Goal: Task Accomplishment & Management: Use online tool/utility

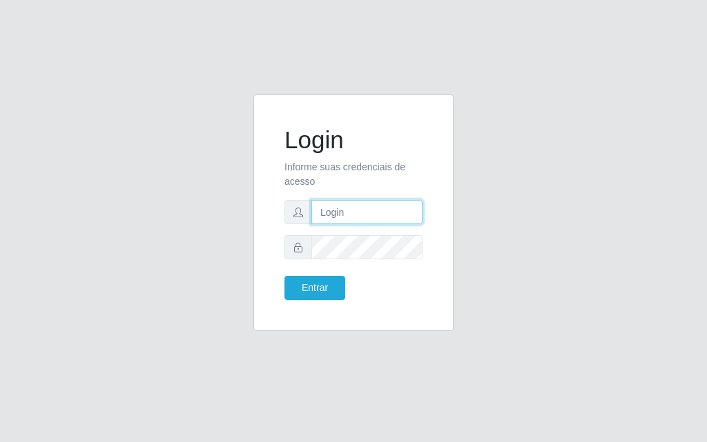
click at [372, 207] on input "text" at bounding box center [366, 212] width 111 height 24
type input "luiz@divinofogao"
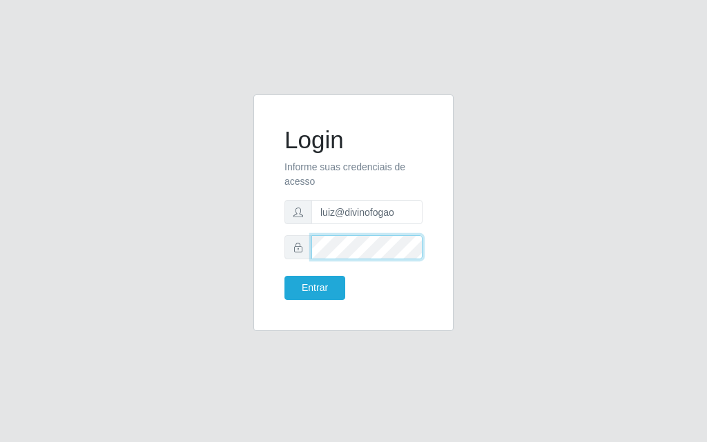
click at [284, 276] on button "Entrar" at bounding box center [314, 288] width 61 height 24
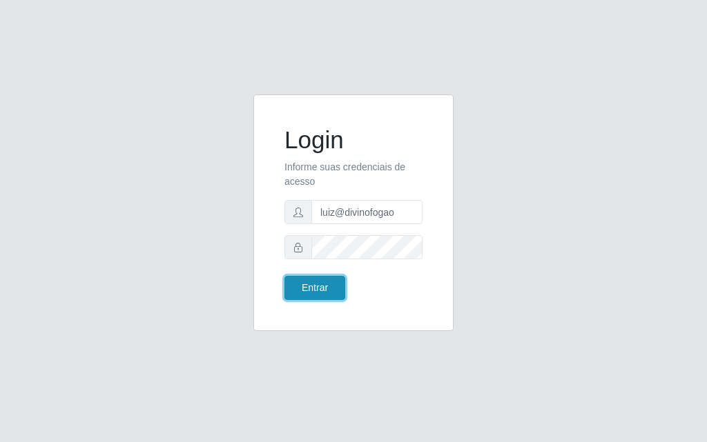
click at [329, 288] on button "Entrar" at bounding box center [314, 288] width 61 height 24
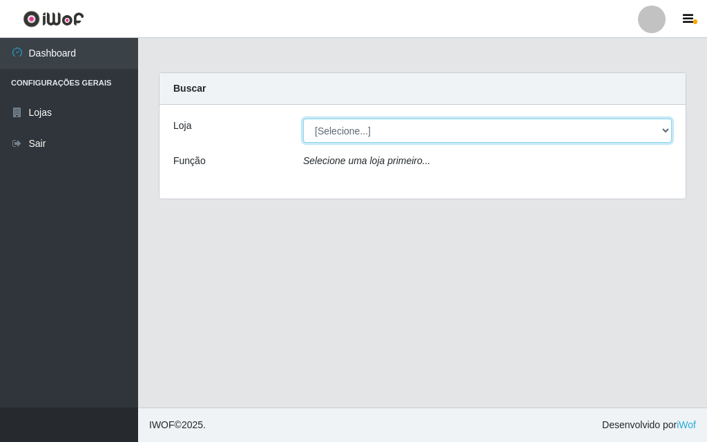
click at [377, 132] on select "[Selecione...] Divino Fogão - Campina Grande" at bounding box center [487, 131] width 369 height 24
select select "499"
click at [303, 119] on select "[Selecione...] Divino Fogão - Campina Grande" at bounding box center [487, 131] width 369 height 24
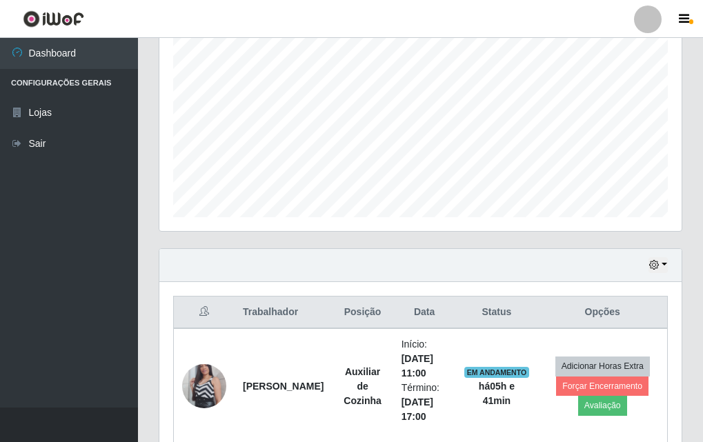
scroll to position [344, 0]
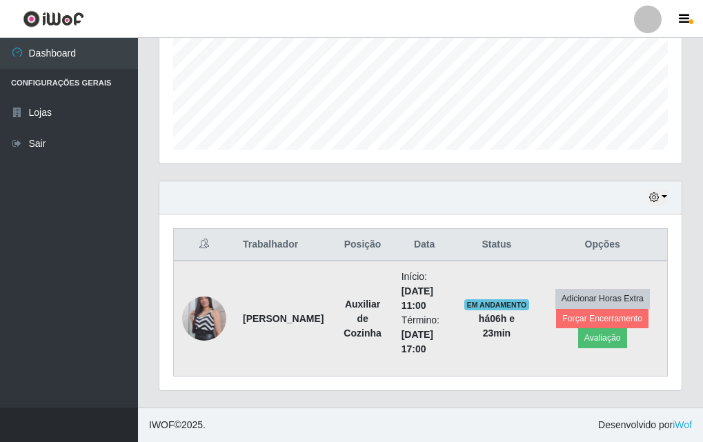
click at [210, 304] on img at bounding box center [204, 318] width 44 height 79
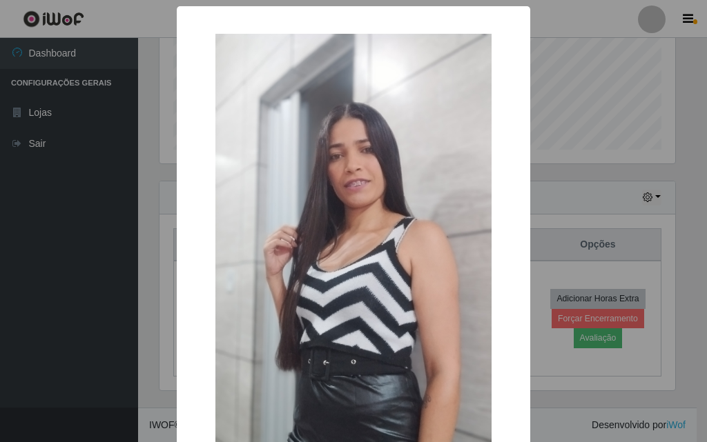
drag, startPoint x: 420, startPoint y: 171, endPoint x: 377, endPoint y: 137, distance: 54.5
click at [377, 137] on img at bounding box center [353, 279] width 276 height 491
click at [650, 58] on div "× OK Cancel" at bounding box center [353, 221] width 707 height 442
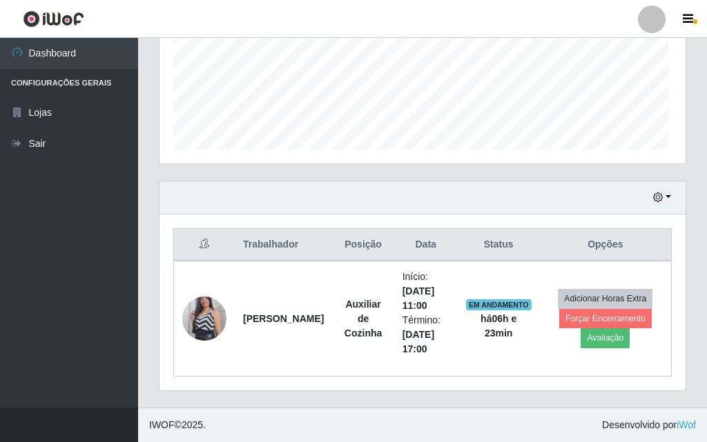
scroll to position [286, 522]
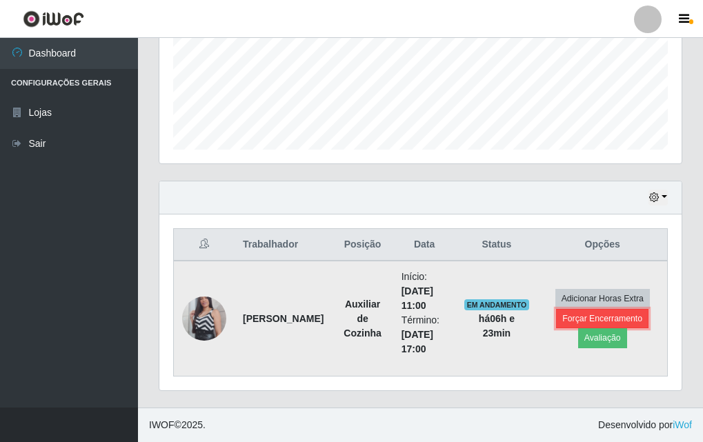
click at [590, 320] on button "Forçar Encerramento" at bounding box center [602, 318] width 92 height 19
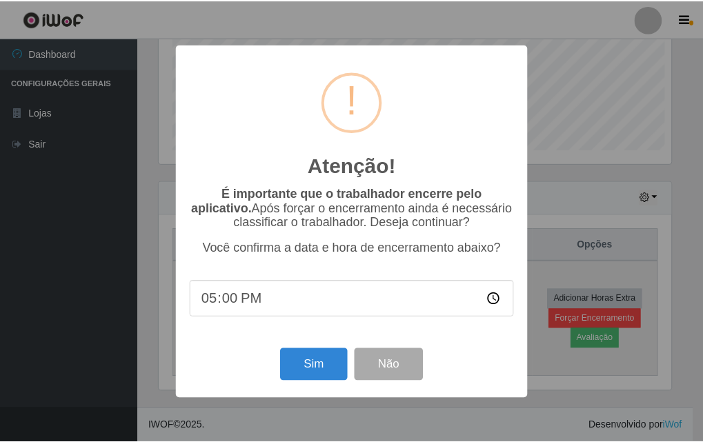
scroll to position [286, 516]
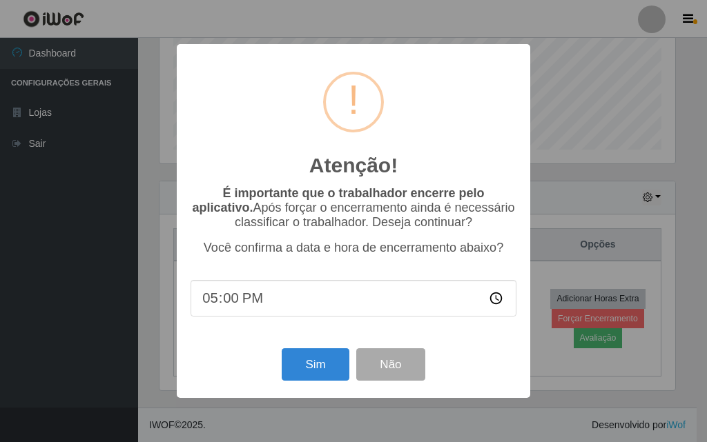
click at [595, 126] on div "Atenção! × É importante que o trabalhador encerre pelo aplicativo. Após forçar …" at bounding box center [353, 221] width 707 height 442
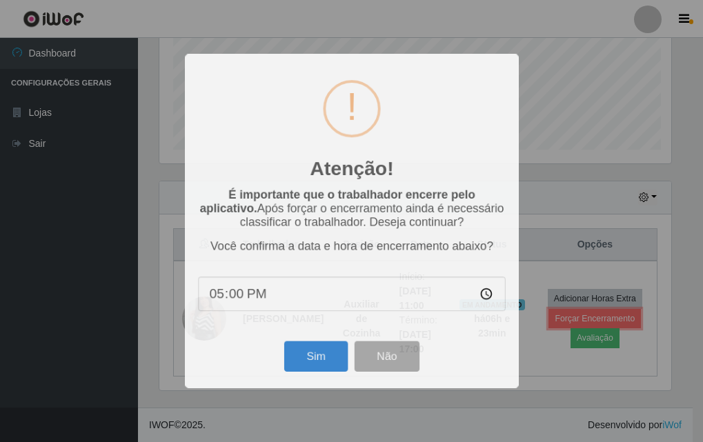
scroll to position [286, 522]
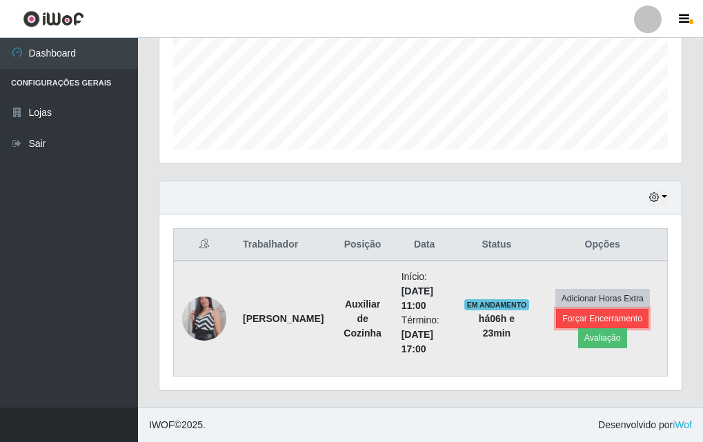
click at [593, 318] on button "Forçar Encerramento" at bounding box center [602, 318] width 92 height 19
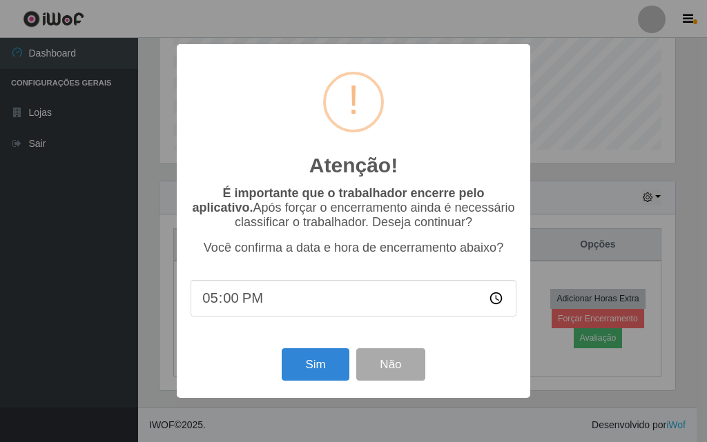
click at [118, 313] on div "Atenção! × É importante que o trabalhador encerre pelo aplicativo. Após forçar …" at bounding box center [353, 221] width 707 height 442
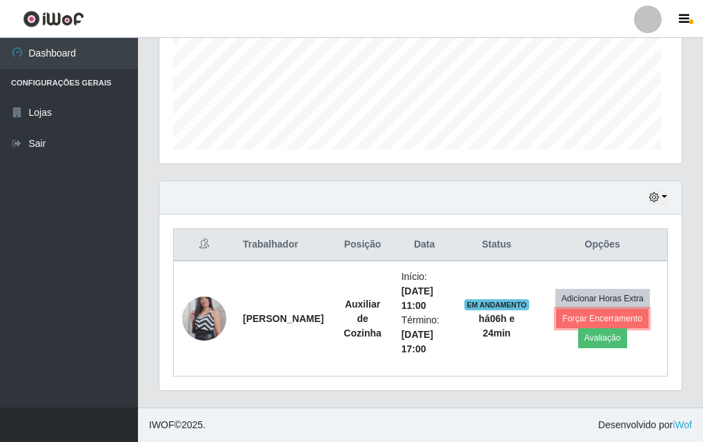
scroll to position [286, 522]
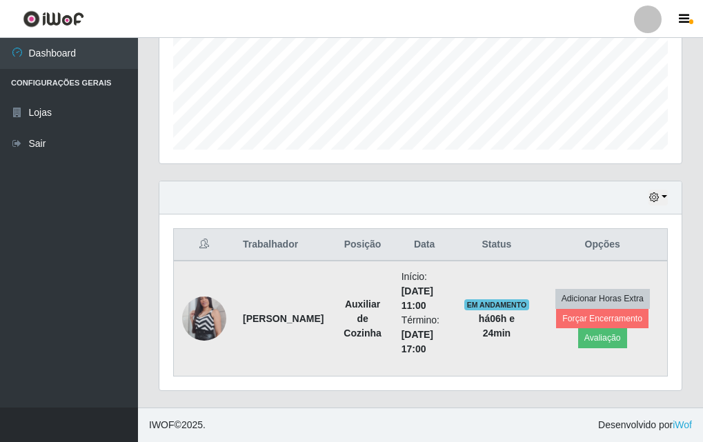
click at [515, 320] on strong "há 06 h e 24 min" at bounding box center [497, 326] width 36 height 26
click at [510, 304] on span "EM ANDAMENTO" at bounding box center [497, 305] width 66 height 11
drag, startPoint x: 478, startPoint y: 302, endPoint x: 366, endPoint y: 320, distance: 113.3
click at [615, 319] on button "Forçar Encerramento" at bounding box center [602, 318] width 92 height 19
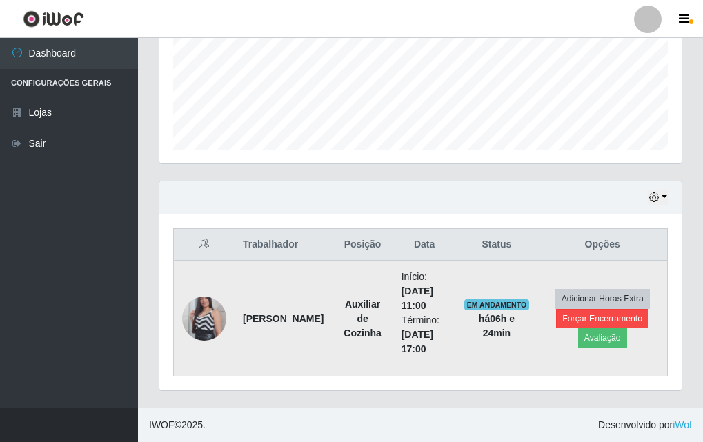
scroll to position [286, 516]
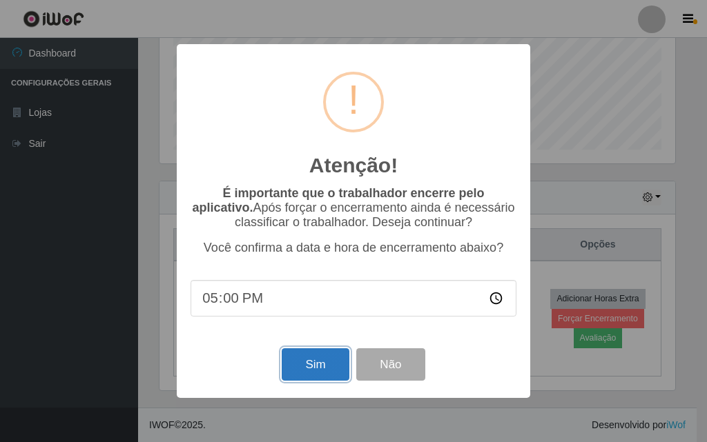
click at [320, 380] on button "Sim" at bounding box center [315, 365] width 67 height 32
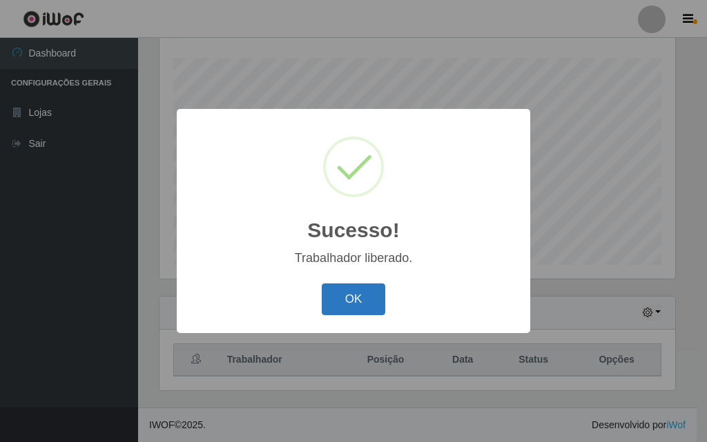
click at [349, 304] on button "OK" at bounding box center [354, 300] width 64 height 32
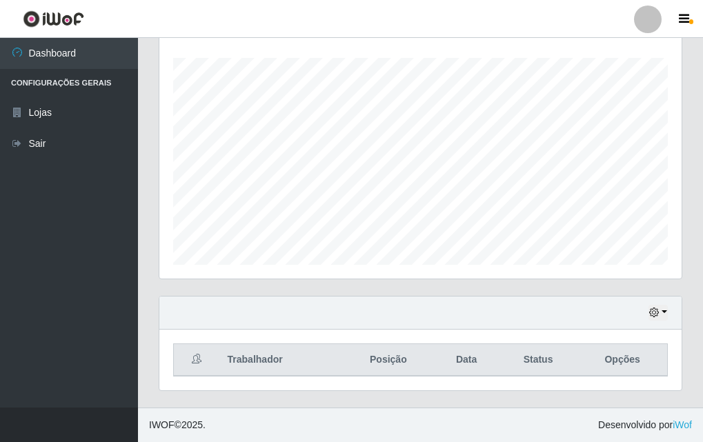
scroll to position [0, 0]
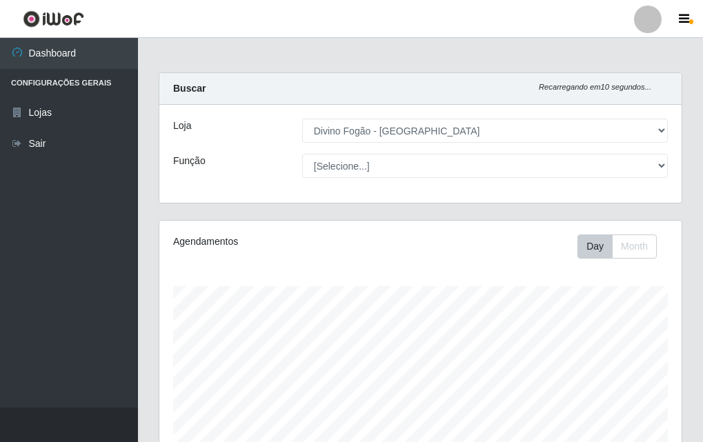
click at [444, 152] on div "Loja [Selecione...] Divino Fogão - Campina Grande Função [Selecione...] ASG ASG…" at bounding box center [420, 154] width 522 height 98
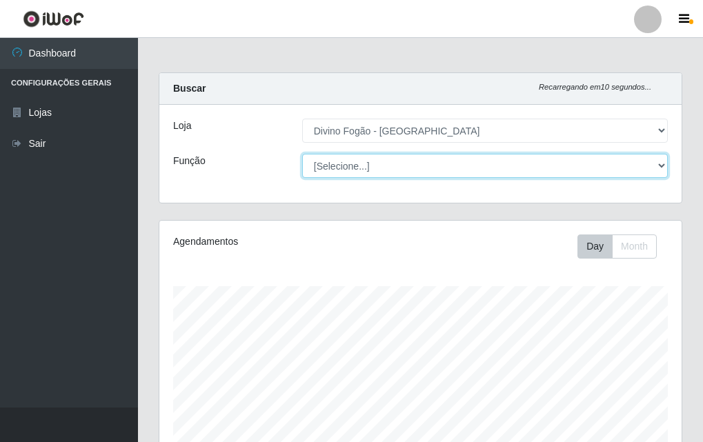
click at [446, 172] on select "[Selecione...] ASG ASG + ASG ++ Auxiliar de Cozinha Auxiliar de Cozinha + Auxil…" at bounding box center [485, 166] width 366 height 24
click at [302, 154] on select "[Selecione...] ASG ASG + ASG ++ Auxiliar de Cozinha Auxiliar de Cozinha + Auxil…" at bounding box center [485, 166] width 366 height 24
click at [341, 170] on select "[Selecione...] ASG ASG + ASG ++ Auxiliar de Cozinha Auxiliar de Cozinha + Auxil…" at bounding box center [485, 166] width 366 height 24
click at [302, 154] on select "[Selecione...] ASG ASG + ASG ++ Auxiliar de Cozinha Auxiliar de Cozinha + Auxil…" at bounding box center [485, 166] width 366 height 24
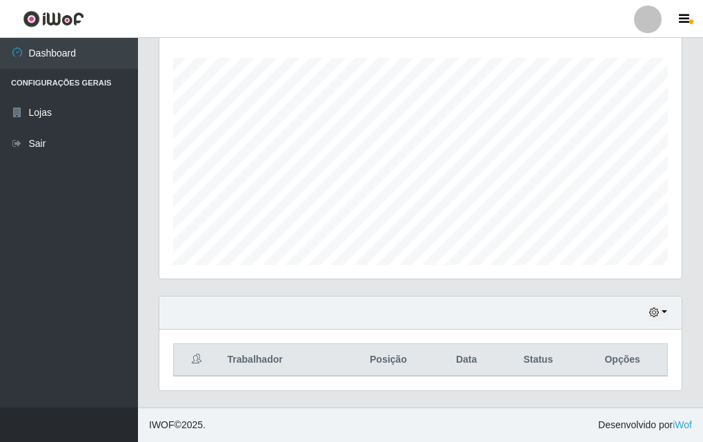
click at [647, 308] on div "Hoje 1 dia 3 dias 1 Semana Não encerrados" at bounding box center [420, 313] width 522 height 33
click at [646, 313] on div "Hoje 1 dia 3 dias 1 Semana Não encerrados" at bounding box center [420, 313] width 522 height 33
click at [647, 313] on div "Hoje 1 dia 3 dias 1 Semana Não encerrados" at bounding box center [420, 313] width 522 height 33
click at [649, 308] on button "button" at bounding box center [658, 313] width 19 height 16
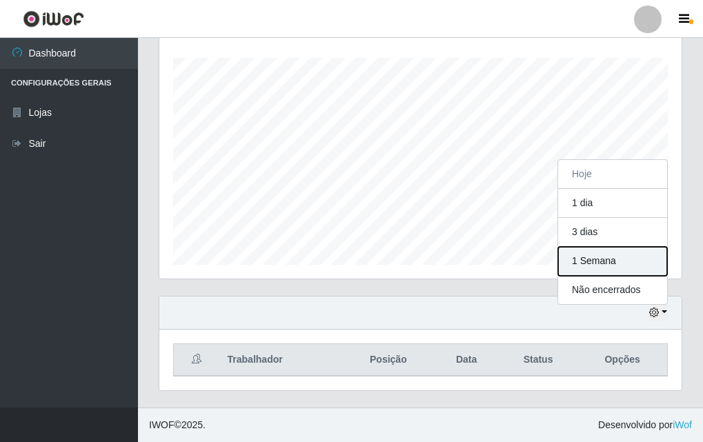
click at [602, 262] on button "1 Semana" at bounding box center [612, 261] width 109 height 29
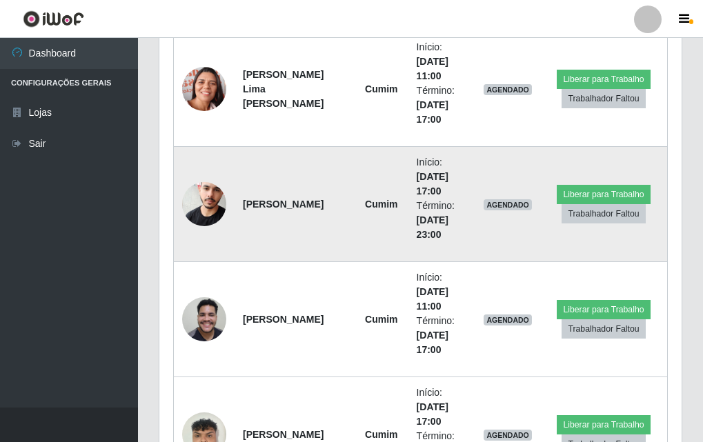
scroll to position [435, 0]
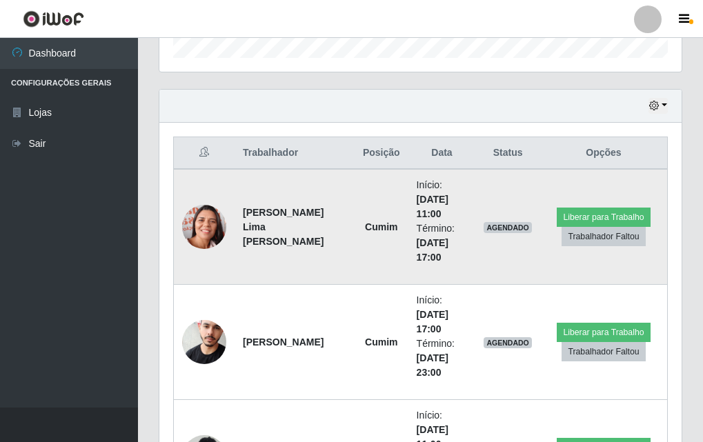
click at [210, 231] on img at bounding box center [204, 227] width 44 height 56
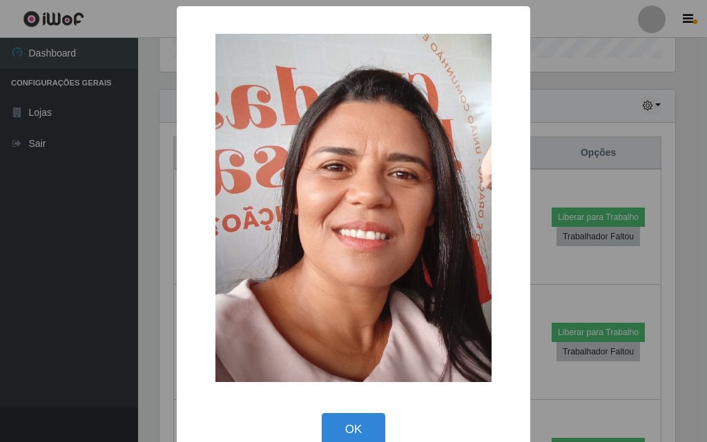
click at [179, 261] on div "× OK Cancel" at bounding box center [353, 234] width 353 height 457
click at [158, 283] on div "× OK Cancel" at bounding box center [353, 221] width 707 height 442
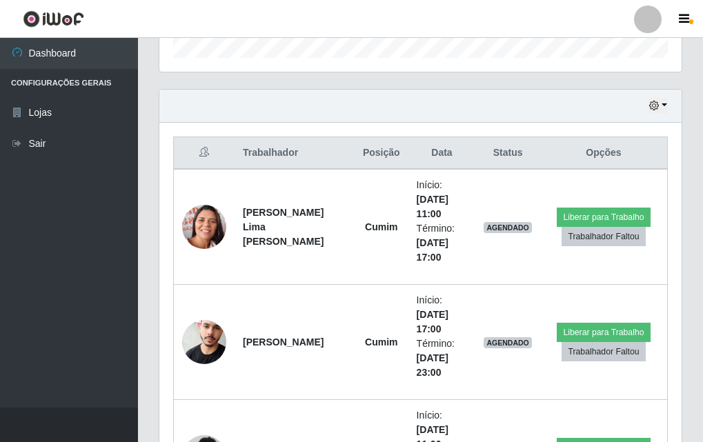
scroll to position [642, 0]
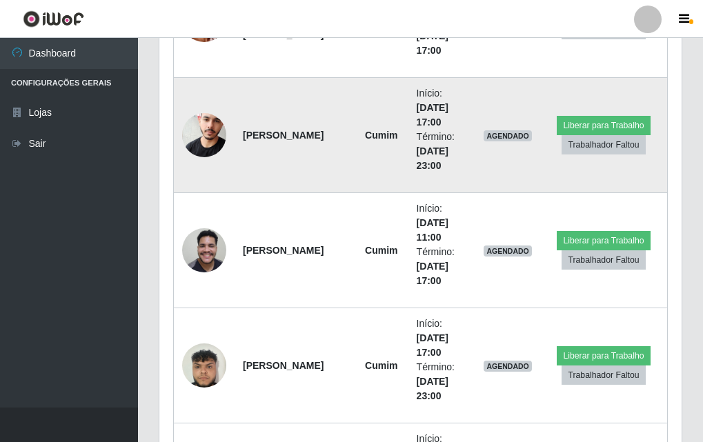
click at [210, 141] on img at bounding box center [204, 134] width 44 height 67
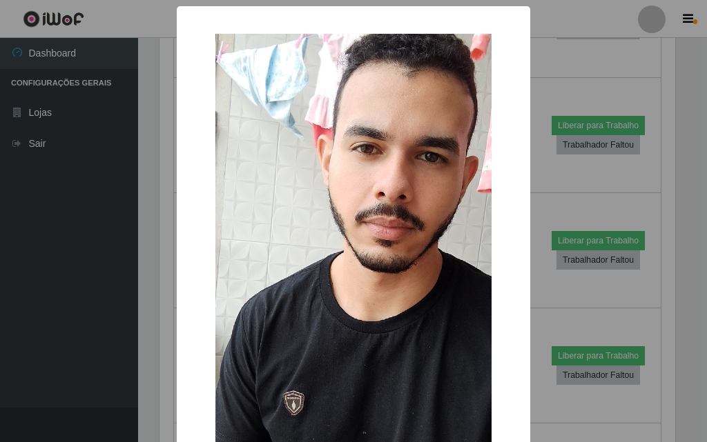
click at [137, 223] on div "× OK Cancel" at bounding box center [353, 221] width 707 height 442
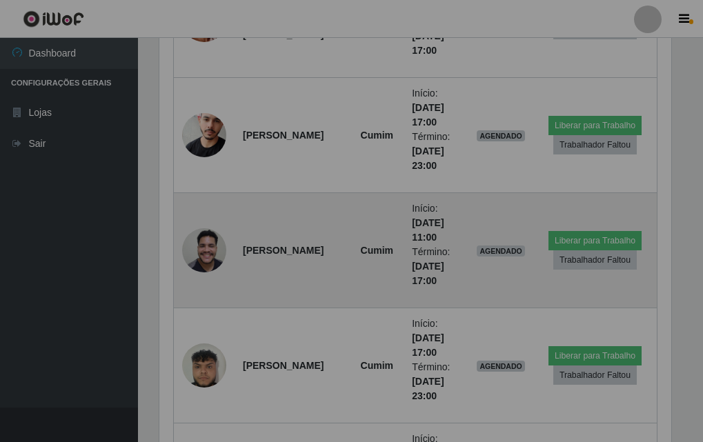
scroll to position [286, 522]
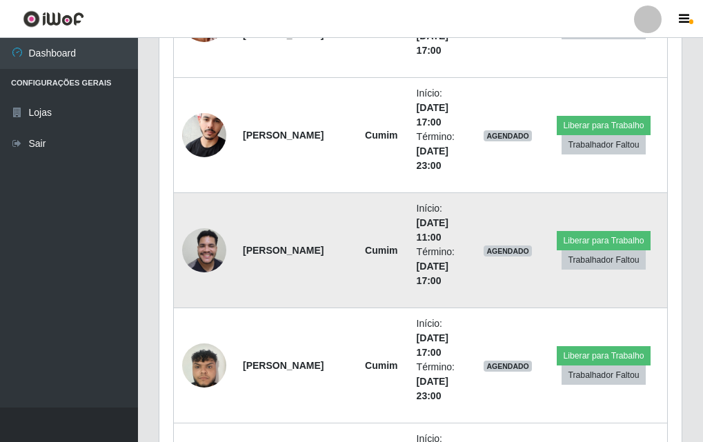
click at [190, 237] on img at bounding box center [204, 250] width 44 height 59
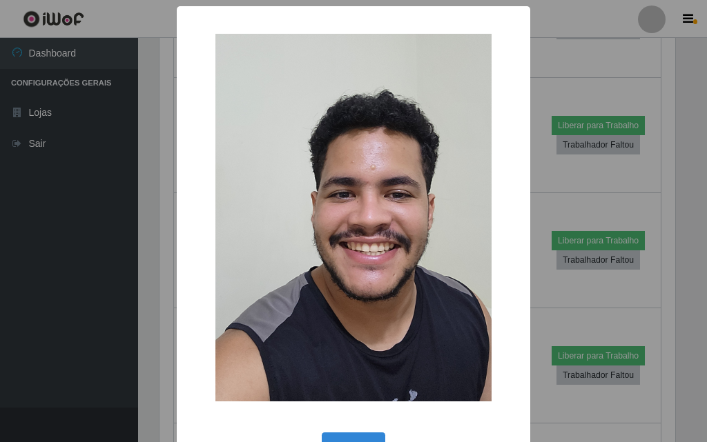
click at [132, 250] on div "× OK Cancel" at bounding box center [353, 221] width 707 height 442
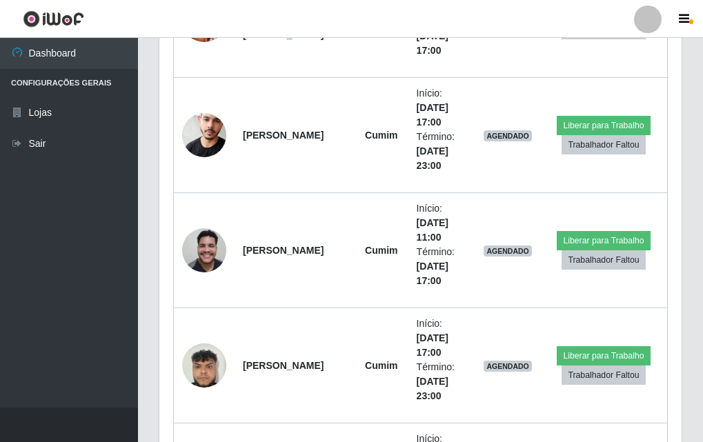
scroll to position [781, 0]
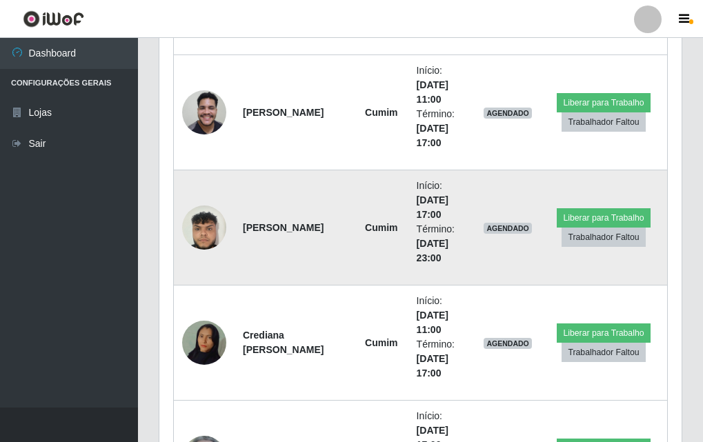
click at [224, 224] on img at bounding box center [204, 227] width 44 height 59
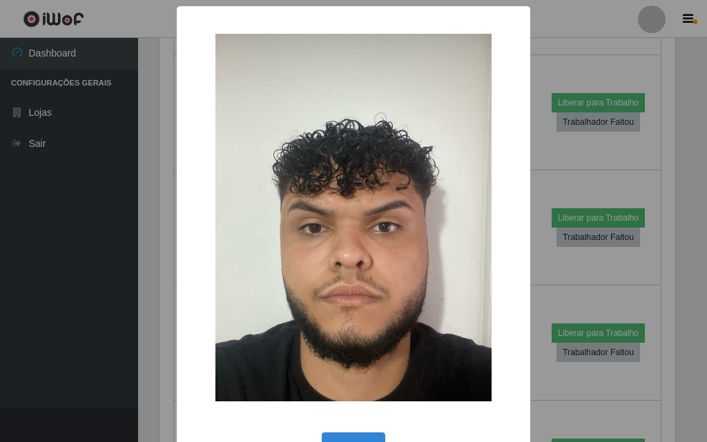
click at [148, 242] on div "× OK Cancel" at bounding box center [353, 221] width 707 height 442
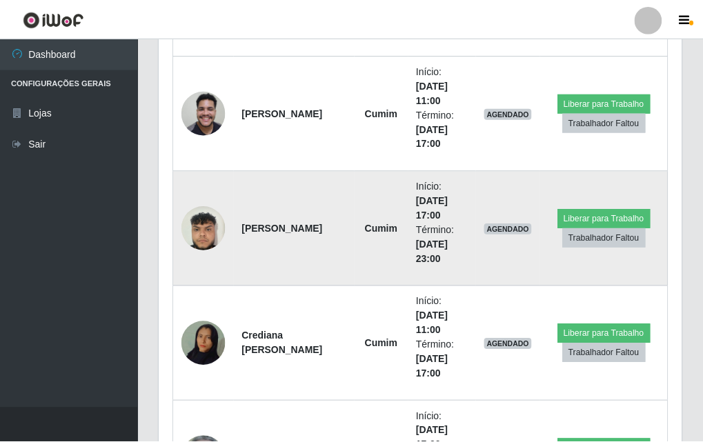
scroll to position [286, 522]
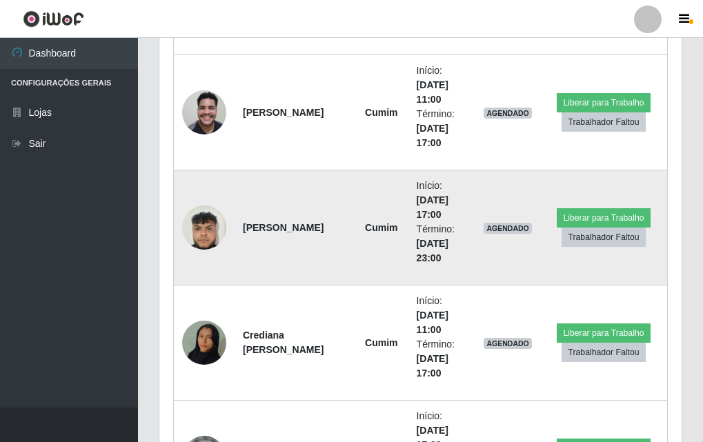
click at [210, 243] on img at bounding box center [204, 227] width 44 height 59
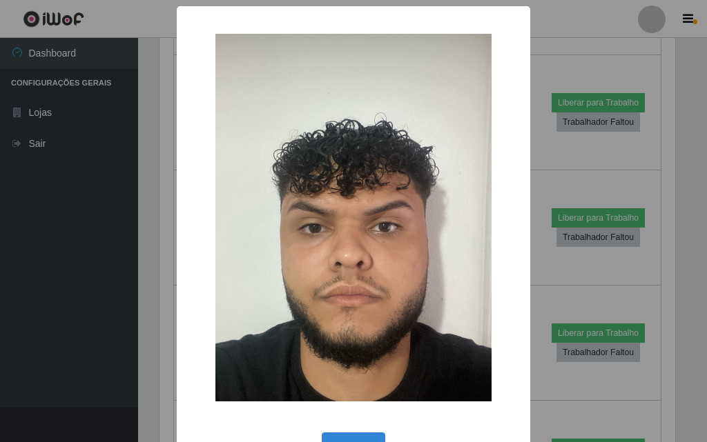
click at [153, 243] on div "× OK Cancel" at bounding box center [353, 221] width 707 height 442
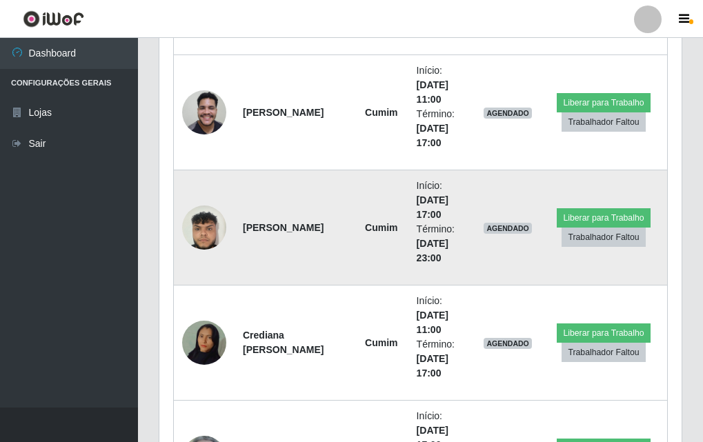
scroll to position [850, 0]
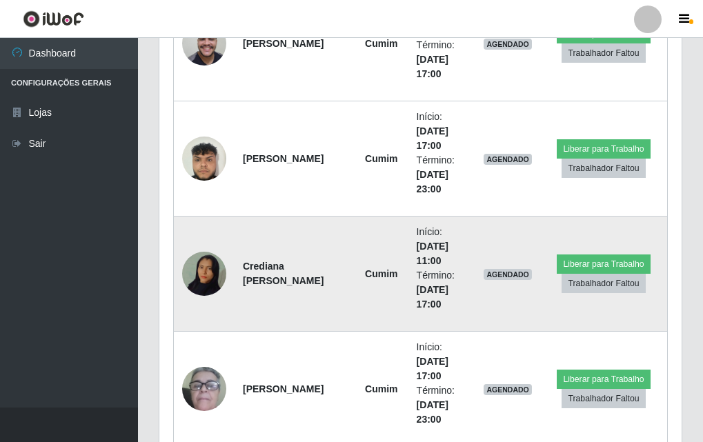
click at [217, 274] on img at bounding box center [204, 274] width 44 height 79
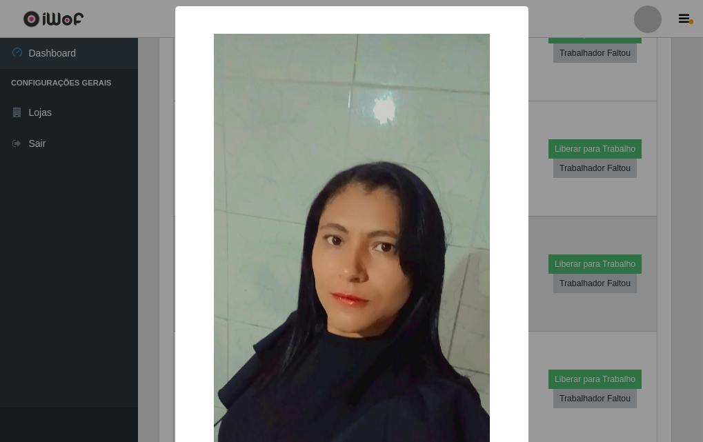
scroll to position [0, 0]
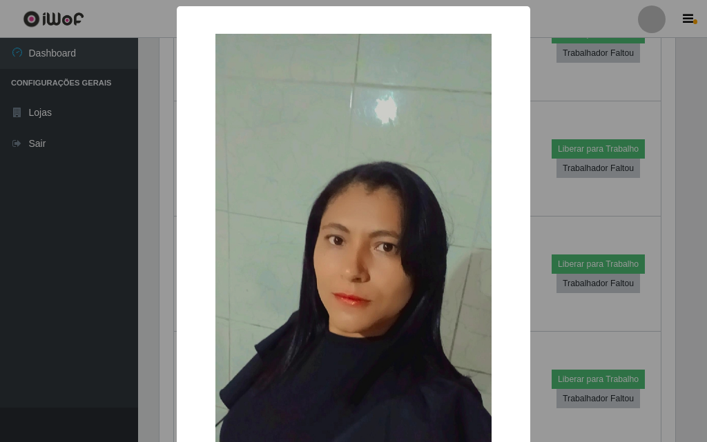
click at [155, 273] on div "× OK Cancel" at bounding box center [353, 221] width 707 height 442
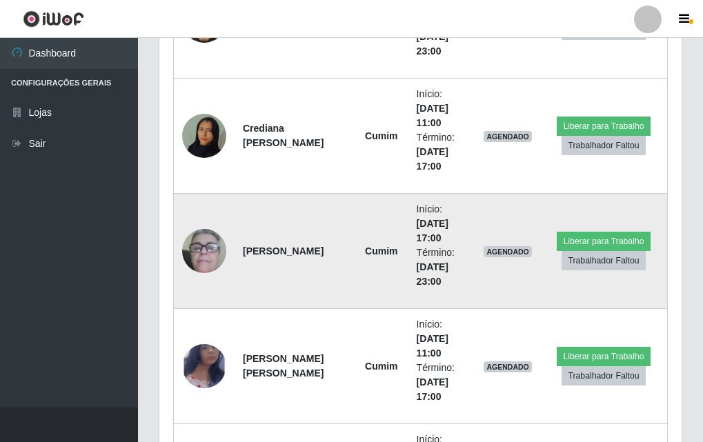
click at [201, 251] on img at bounding box center [204, 251] width 44 height 91
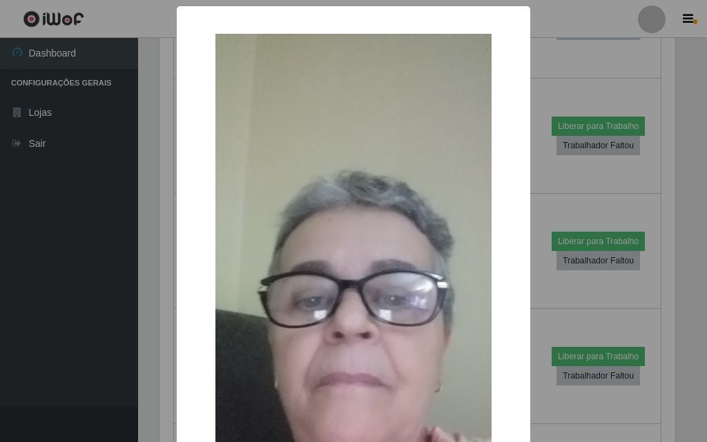
click at [146, 264] on div "× OK Cancel" at bounding box center [353, 221] width 707 height 442
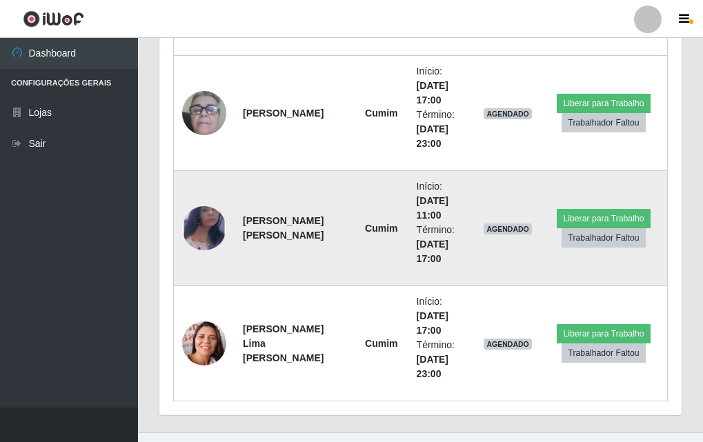
click at [208, 219] on img at bounding box center [204, 229] width 44 height 72
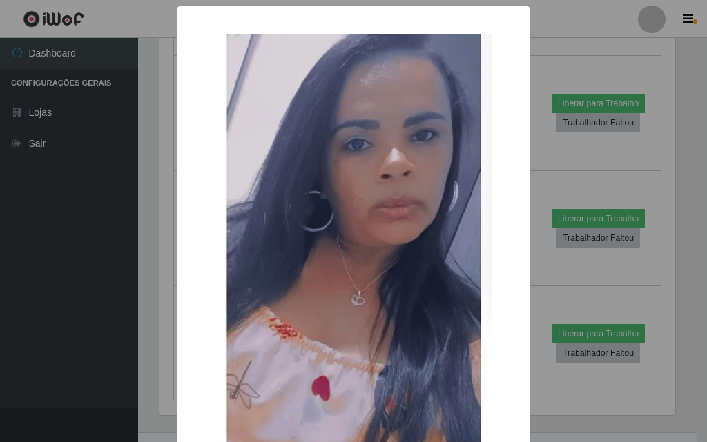
click at [177, 250] on div "× OK Cancel" at bounding box center [353, 285] width 353 height 558
drag, startPoint x: 179, startPoint y: 337, endPoint x: 187, endPoint y: 331, distance: 10.4
click at [186, 331] on div "× OK Cancel" at bounding box center [353, 285] width 353 height 558
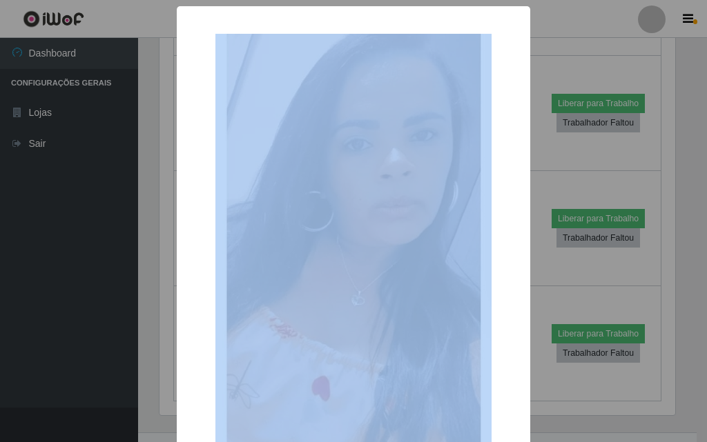
drag, startPoint x: 173, startPoint y: 342, endPoint x: 157, endPoint y: 351, distance: 18.2
click at [177, 344] on div "× OK Cancel" at bounding box center [353, 285] width 353 height 558
click at [148, 355] on div "× OK Cancel" at bounding box center [353, 221] width 707 height 442
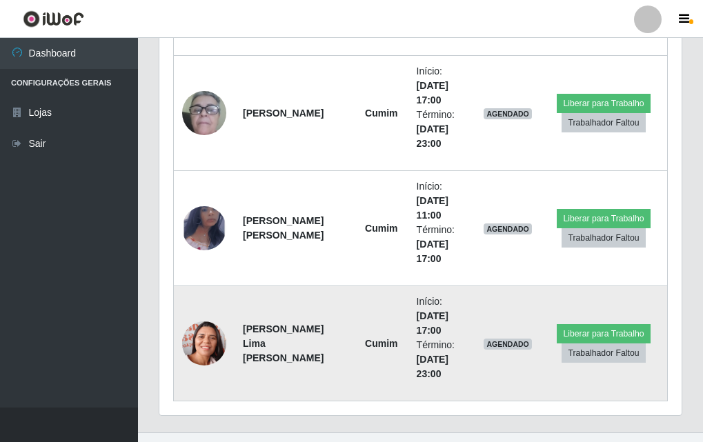
click at [197, 337] on img at bounding box center [204, 344] width 44 height 56
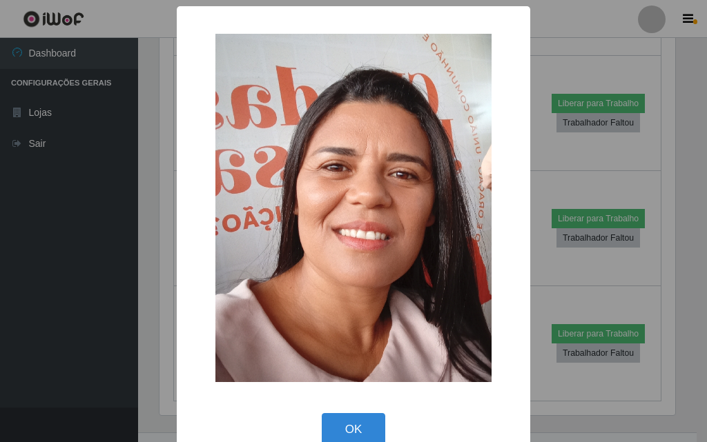
click at [137, 320] on div "× OK Cancel" at bounding box center [353, 221] width 707 height 442
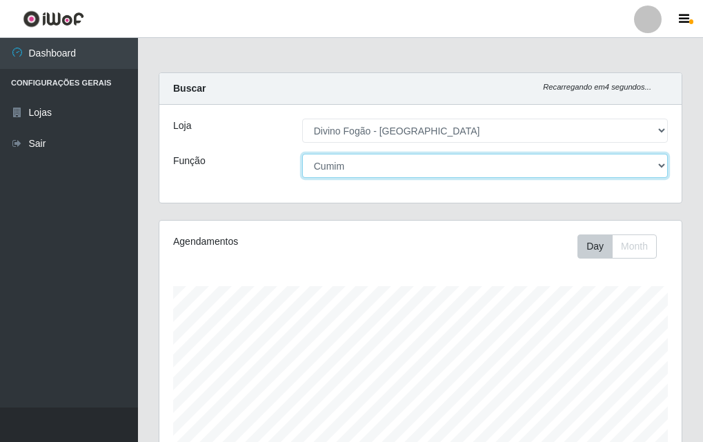
drag, startPoint x: 348, startPoint y: 161, endPoint x: 346, endPoint y: 169, distance: 7.9
click at [349, 161] on select "[Selecione...] ASG ASG + ASG ++ Auxiliar de Cozinha Auxiliar de Cozinha + Auxil…" at bounding box center [485, 166] width 366 height 24
select select "9"
click at [302, 154] on select "[Selecione...] ASG ASG + ASG ++ Auxiliar de Cozinha Auxiliar de Cozinha + Auxil…" at bounding box center [485, 166] width 366 height 24
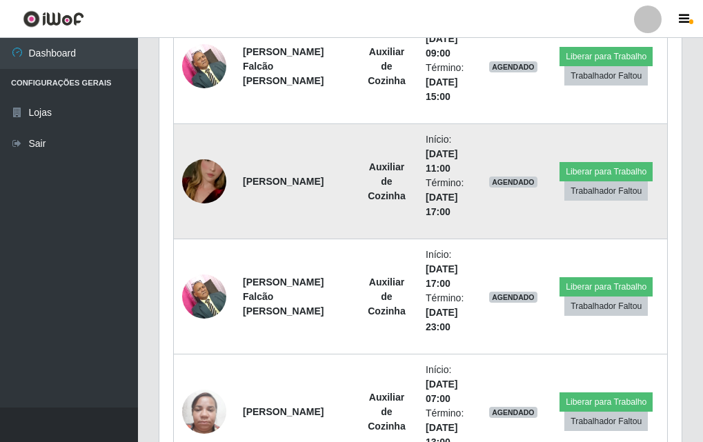
click at [203, 187] on img at bounding box center [204, 181] width 44 height 79
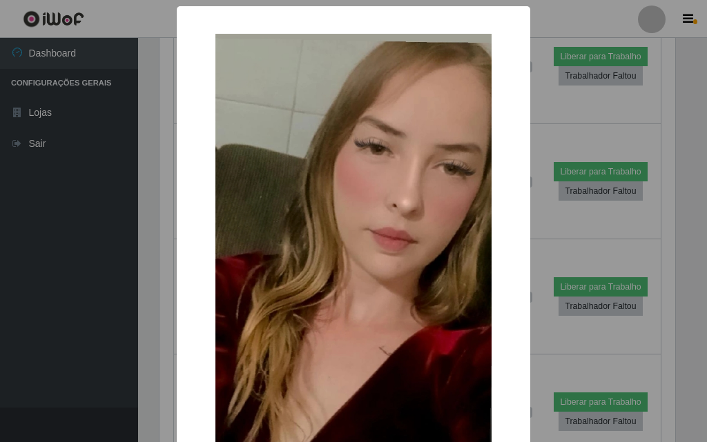
click at [170, 219] on div "× OK Cancel" at bounding box center [353, 221] width 707 height 442
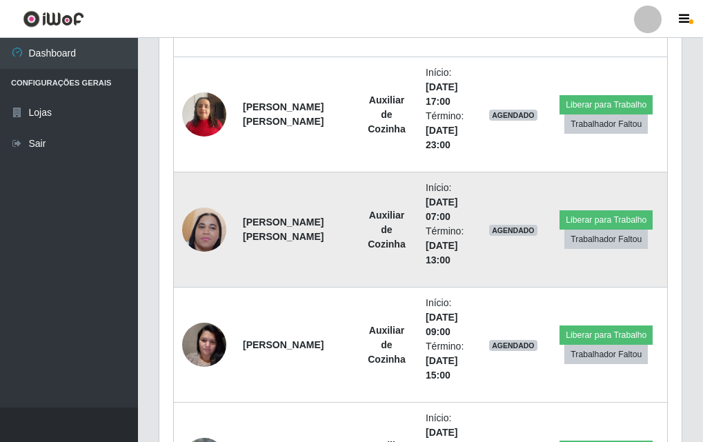
click at [204, 233] on img at bounding box center [204, 230] width 44 height 98
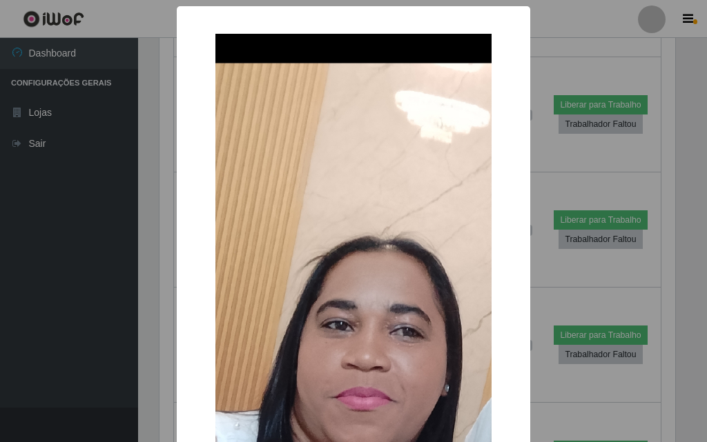
click at [156, 244] on div "× OK Cancel" at bounding box center [353, 221] width 707 height 442
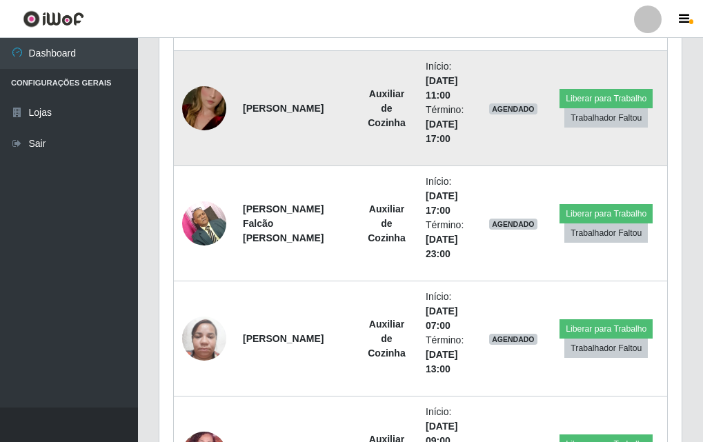
click at [202, 118] on img at bounding box center [204, 108] width 44 height 79
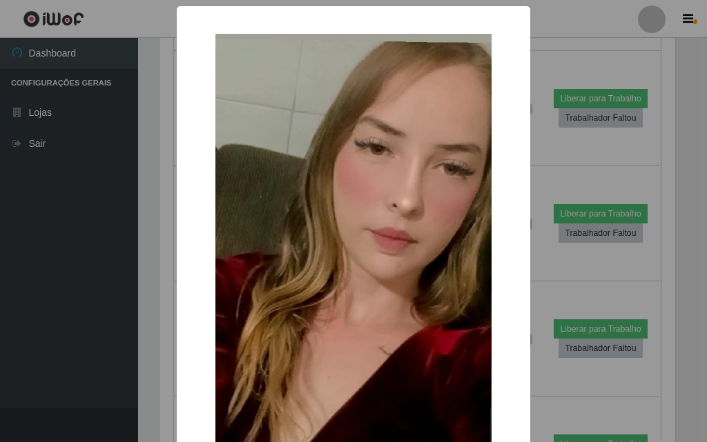
click at [61, 254] on div "× OK Cancel" at bounding box center [353, 221] width 707 height 442
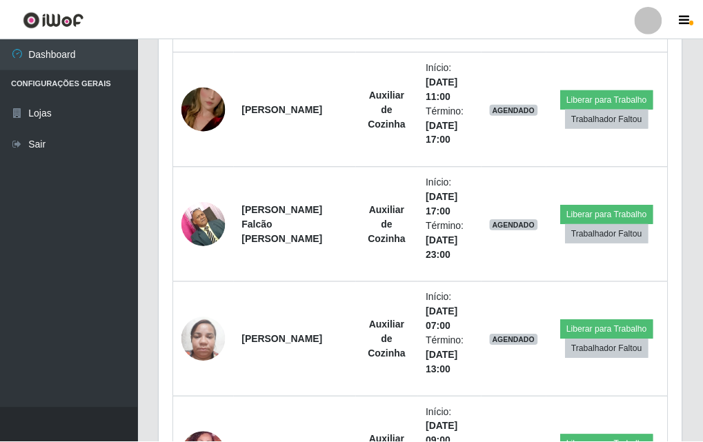
scroll to position [286, 522]
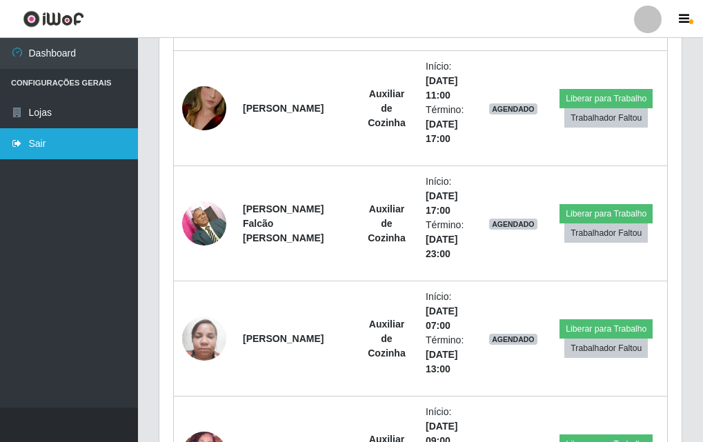
click at [33, 137] on link "Sair" at bounding box center [69, 143] width 138 height 31
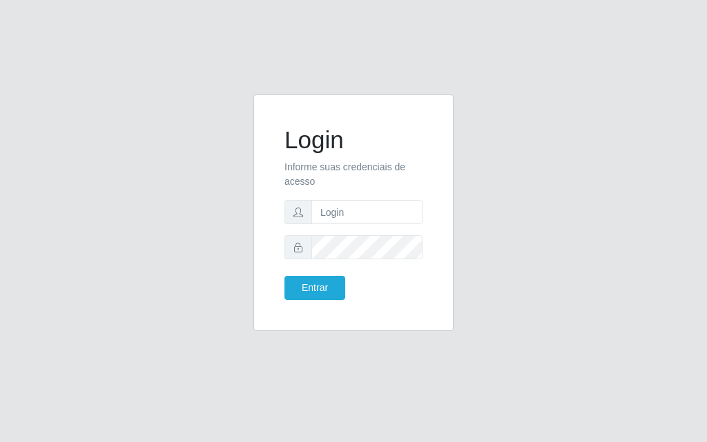
drag, startPoint x: 182, startPoint y: 57, endPoint x: 193, endPoint y: 79, distance: 25.0
click at [186, 62] on div "Login Informe suas credenciais de acesso Entrar" at bounding box center [353, 221] width 707 height 442
